Goal: Information Seeking & Learning: Check status

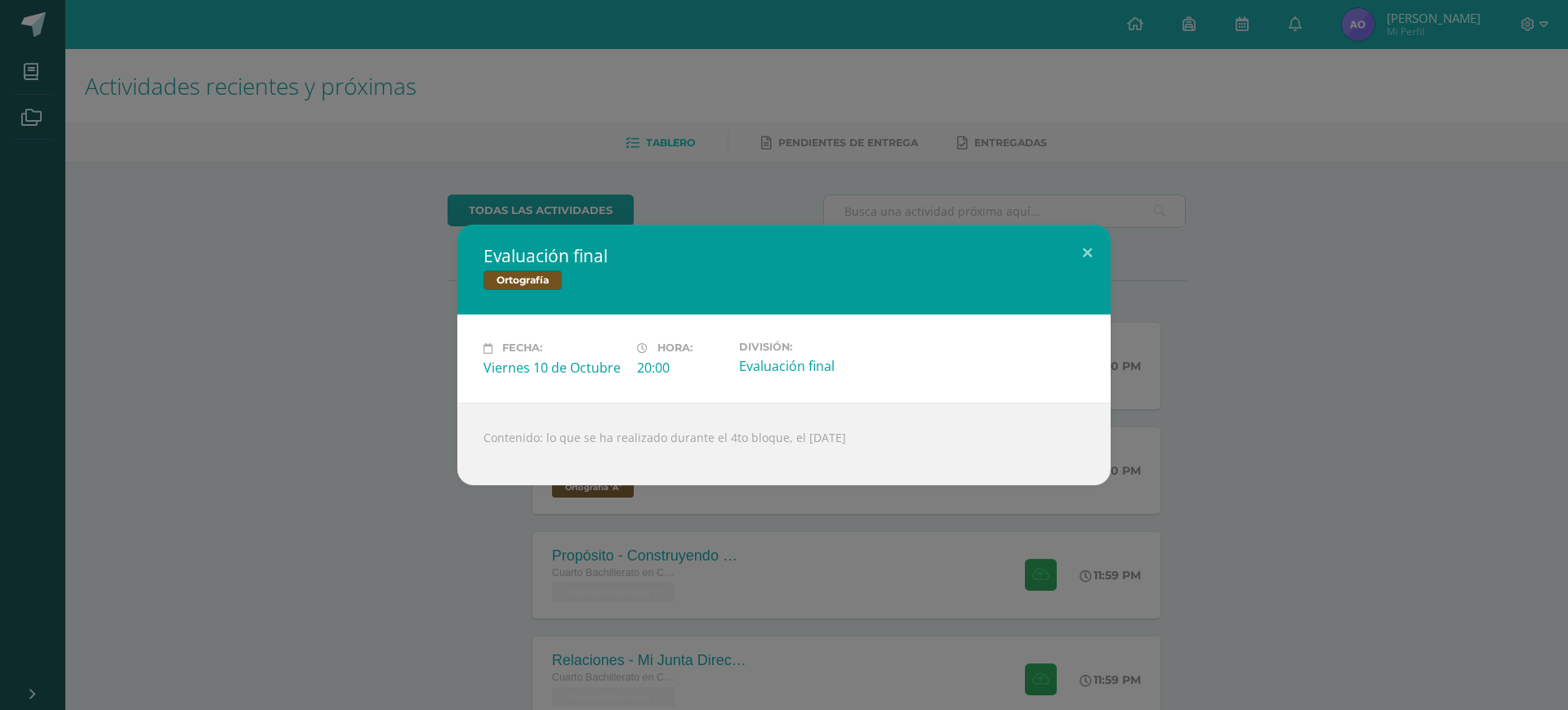
scroll to position [153, 0]
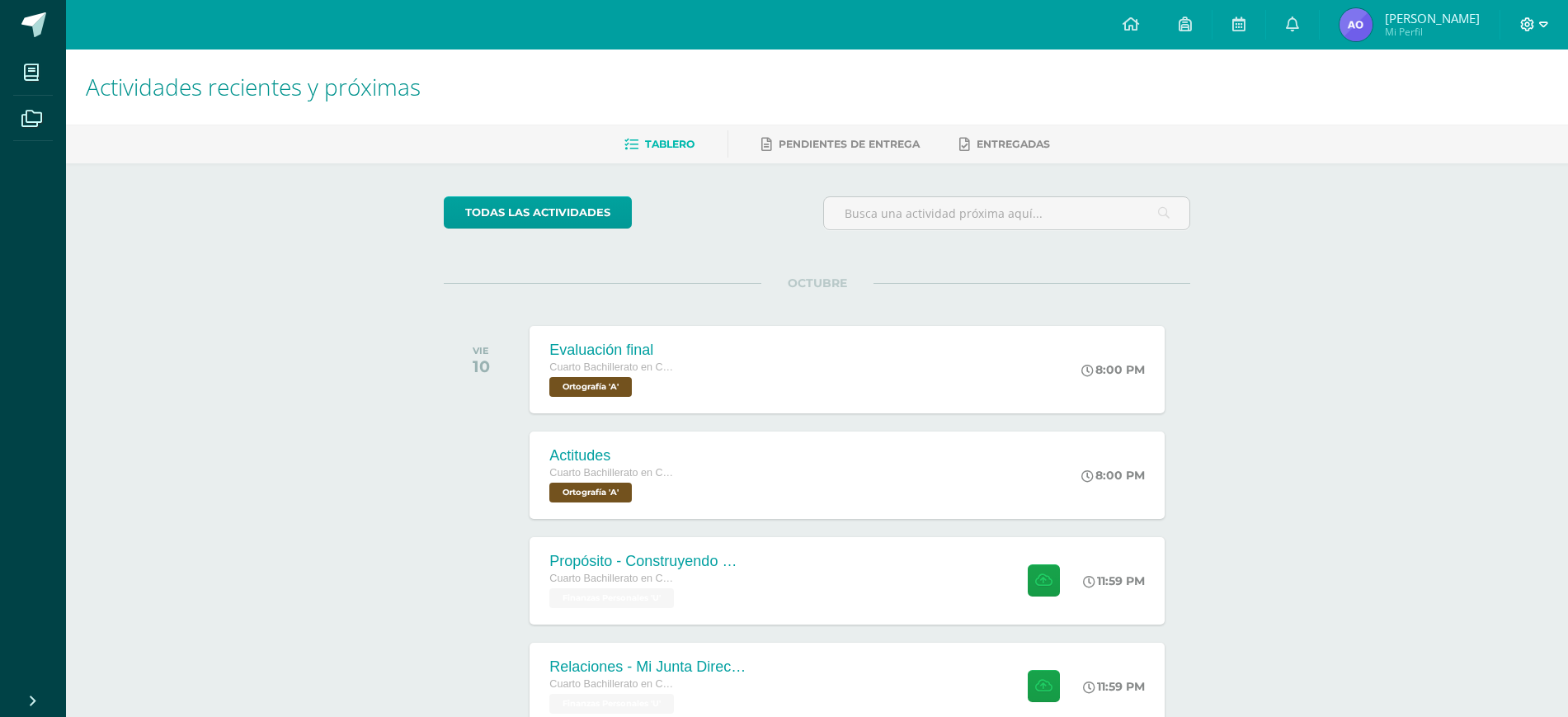
click at [1540, 20] on icon at bounding box center [1544, 25] width 9 height 15
click at [1444, 85] on icon at bounding box center [1442, 90] width 15 height 12
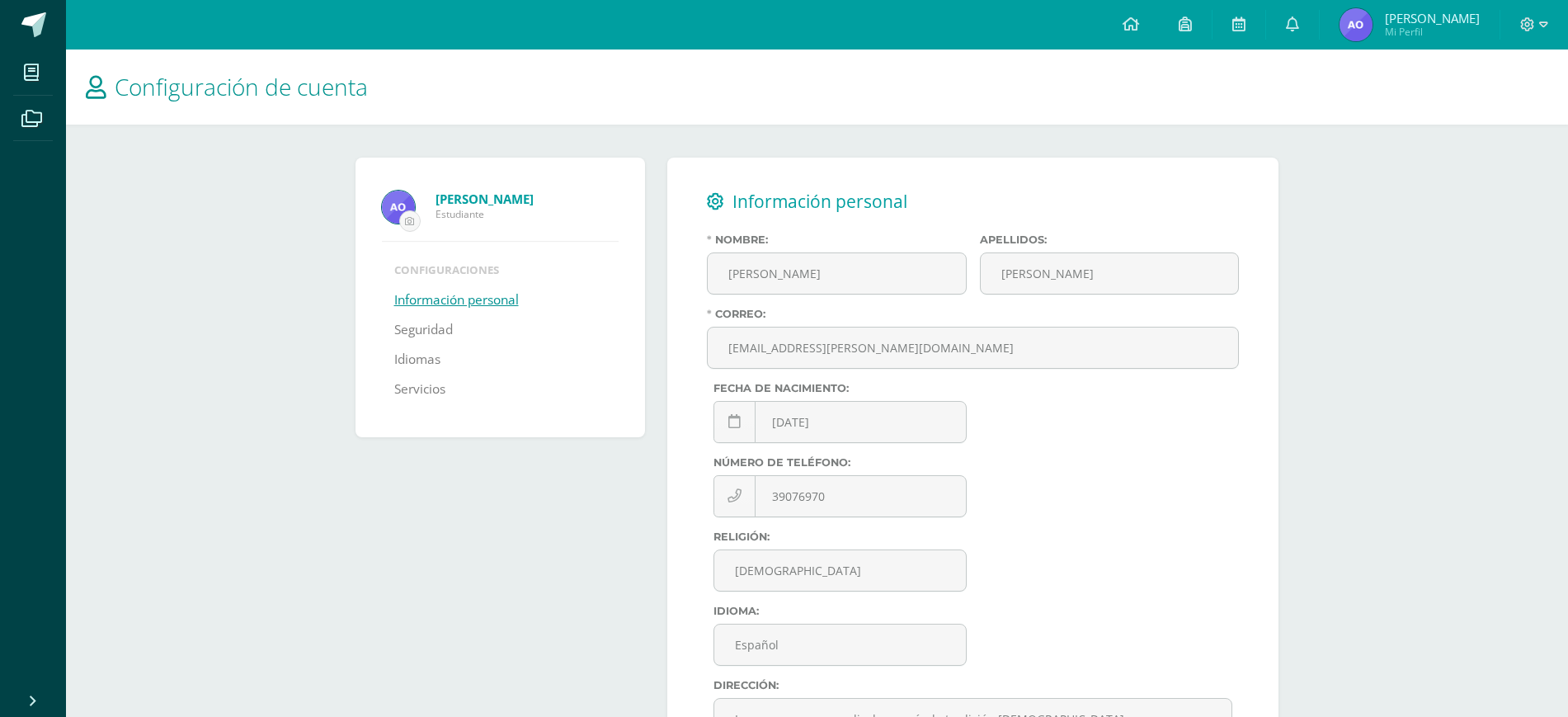
click at [1398, 25] on span "Mi Perfil" at bounding box center [1432, 32] width 95 height 14
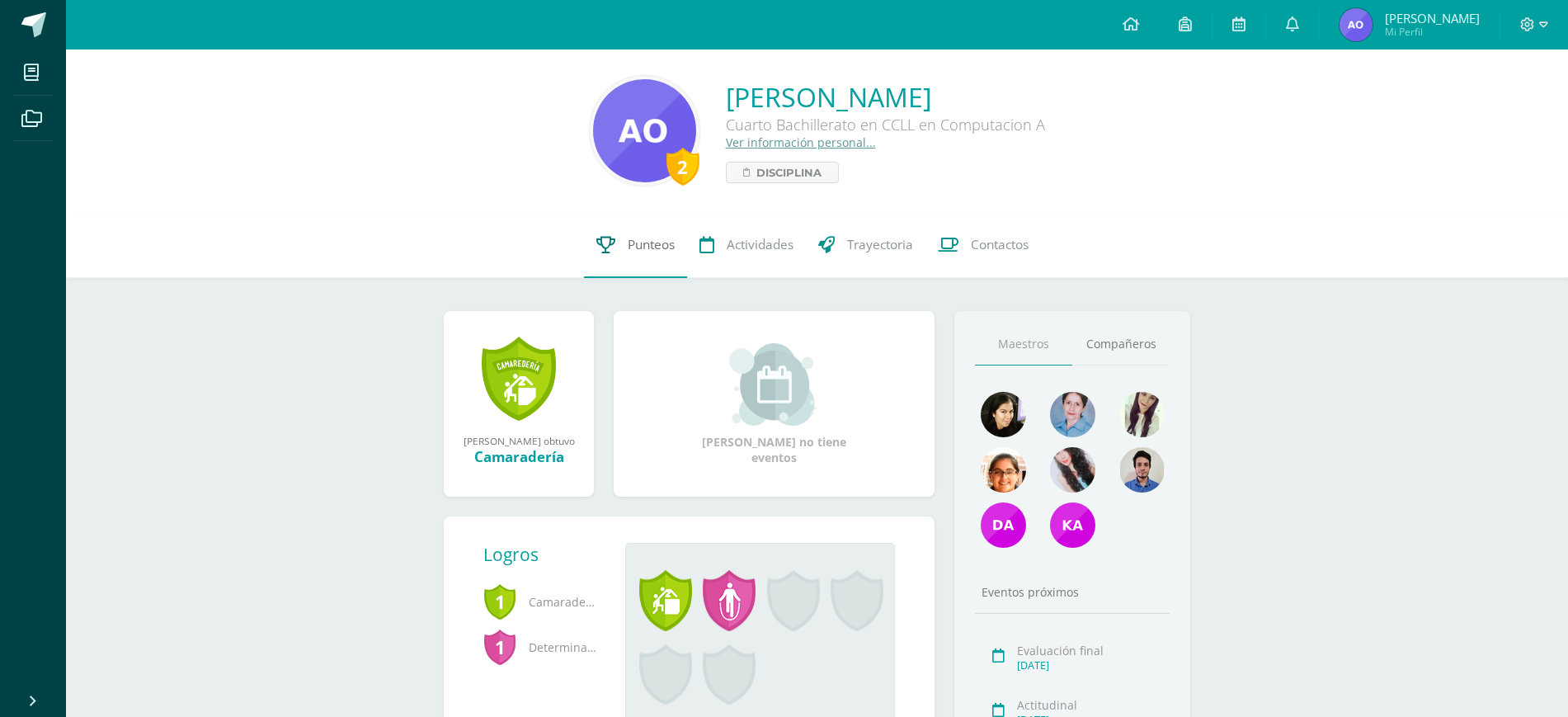
click at [648, 253] on span "Punteos" at bounding box center [651, 245] width 47 height 18
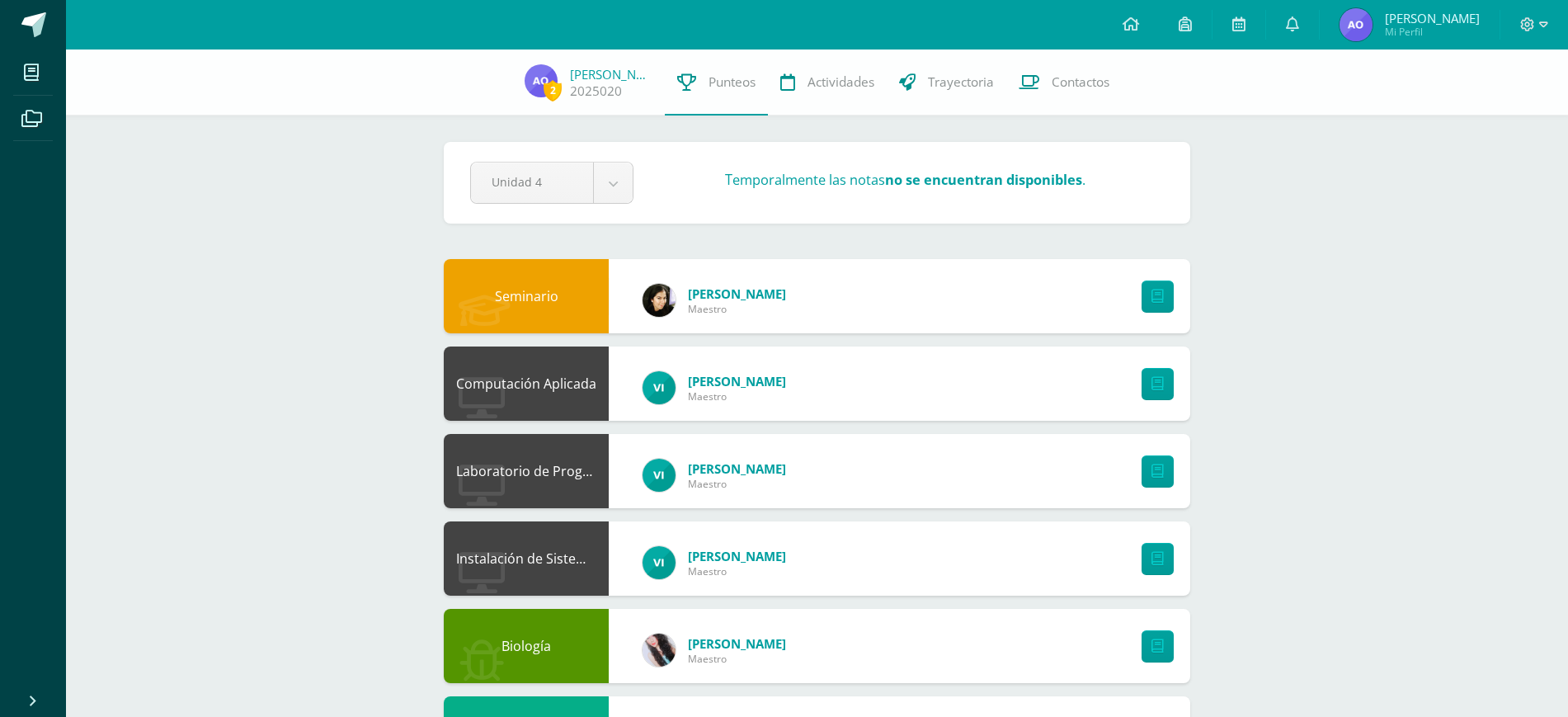
click at [971, 177] on strong "no se encuentran disponibles" at bounding box center [983, 180] width 197 height 18
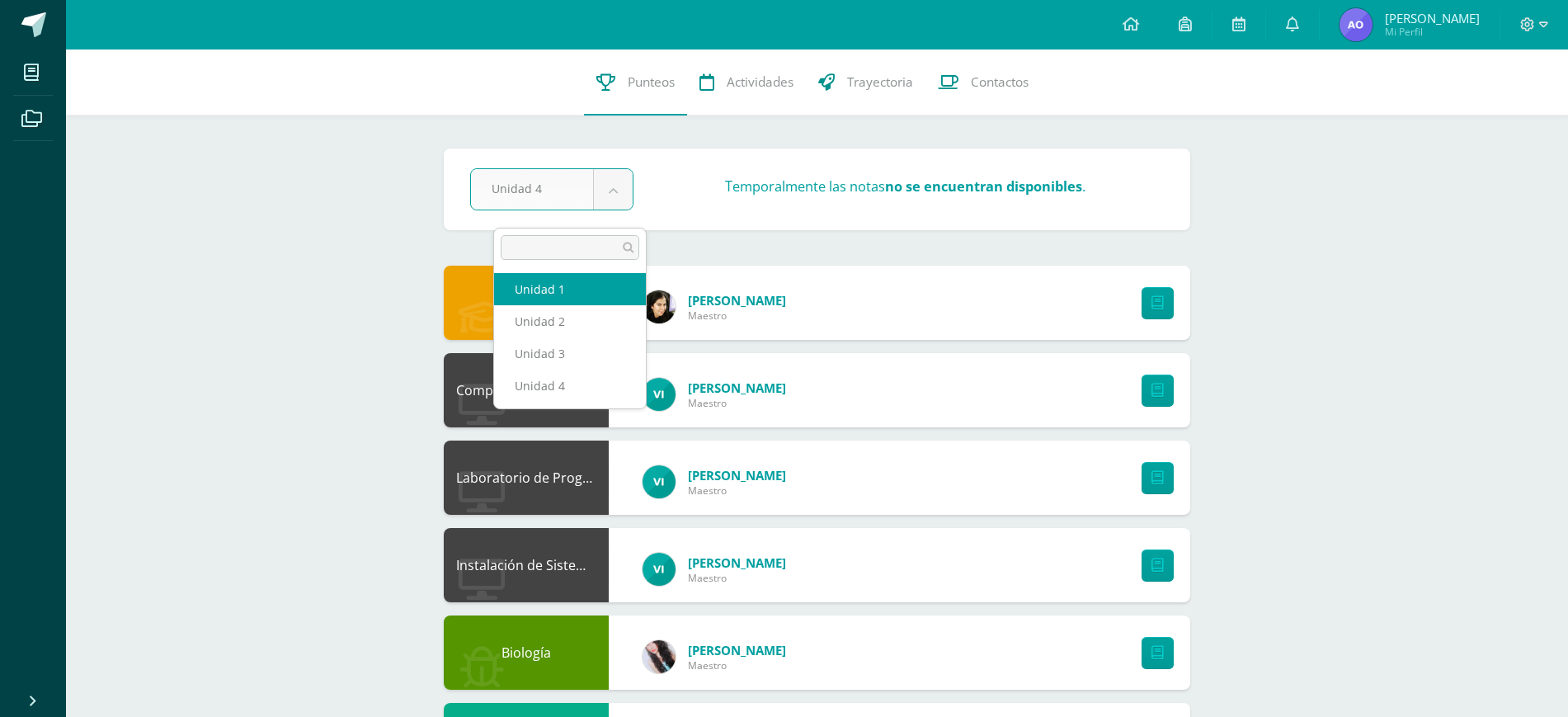
select select "Unidad 1"
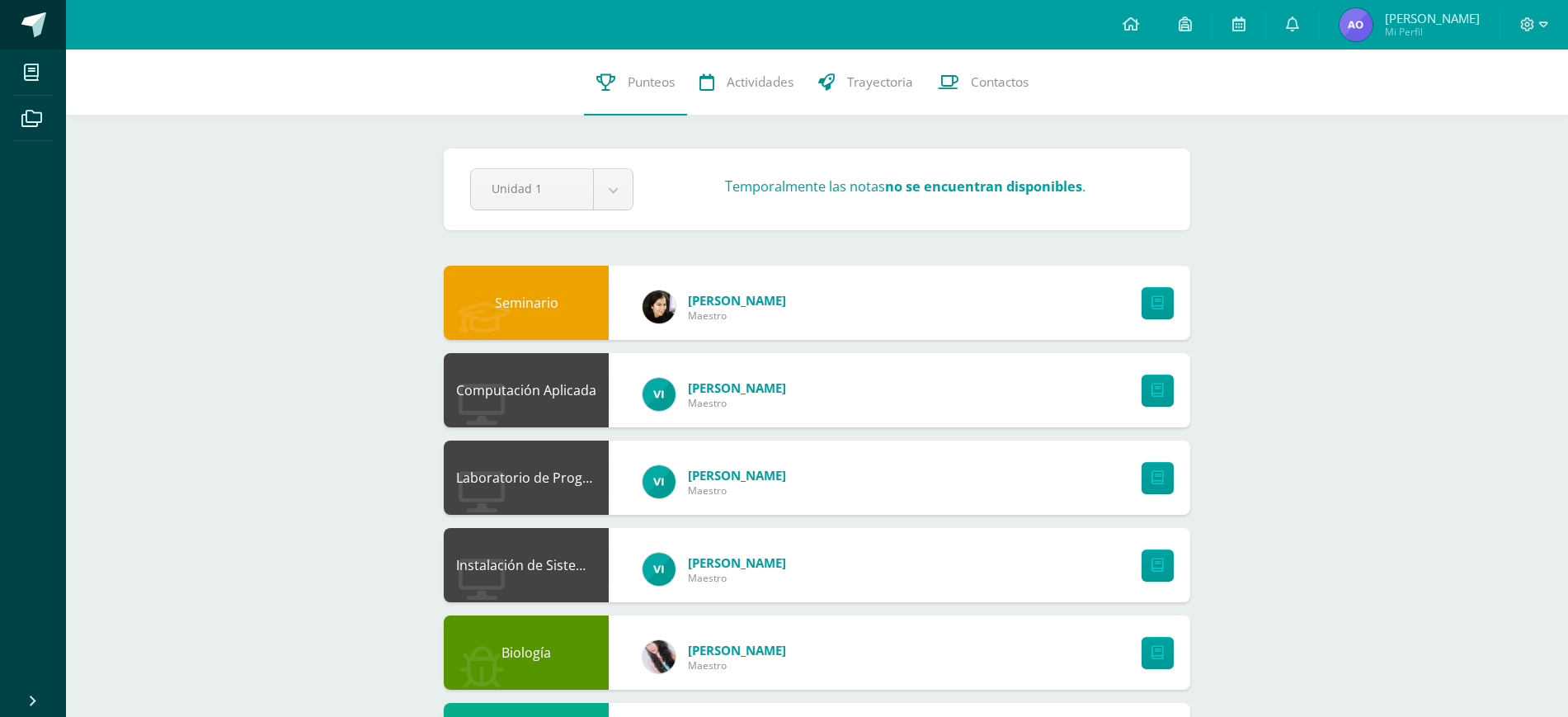
click at [43, 33] on span at bounding box center [34, 25] width 25 height 25
